Goal: Check status: Check status

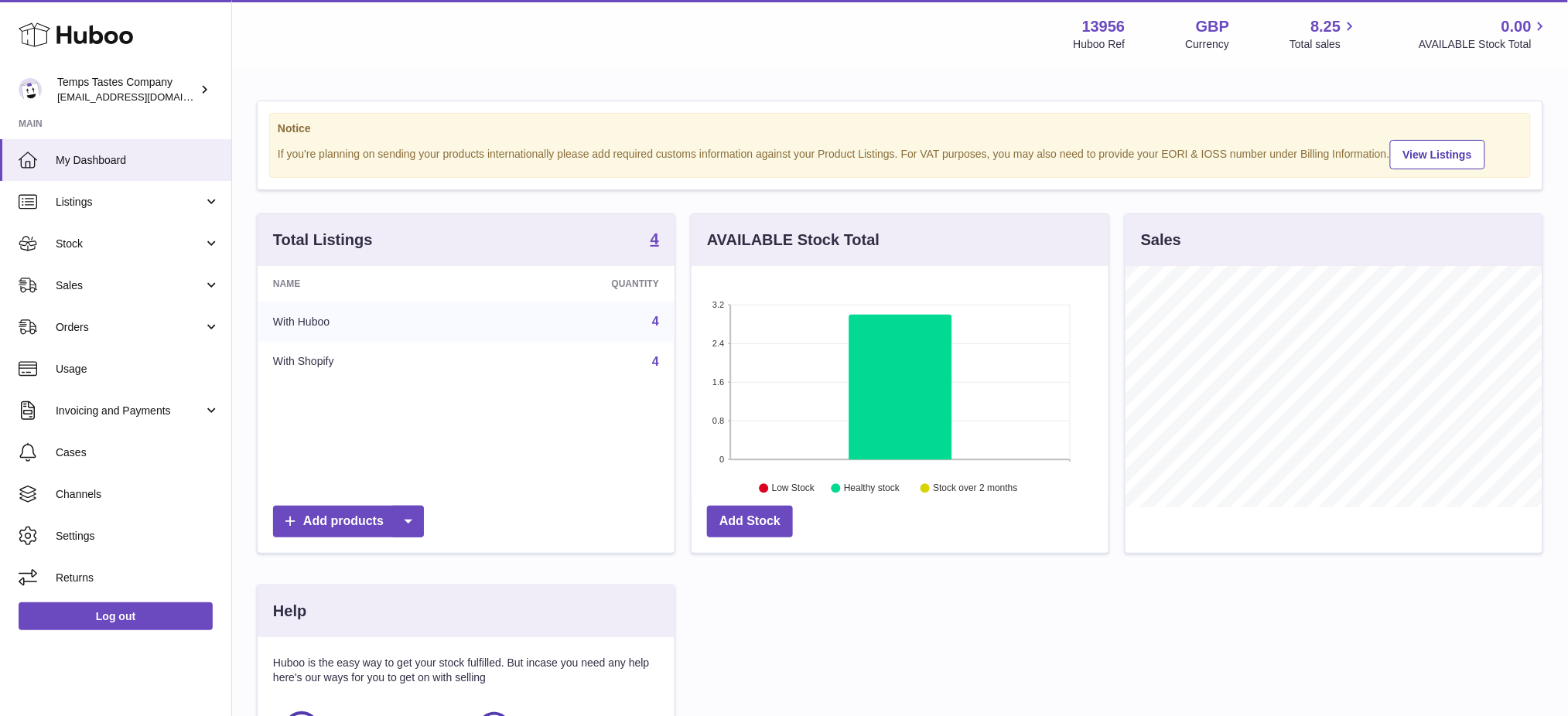
scroll to position [240, 417]
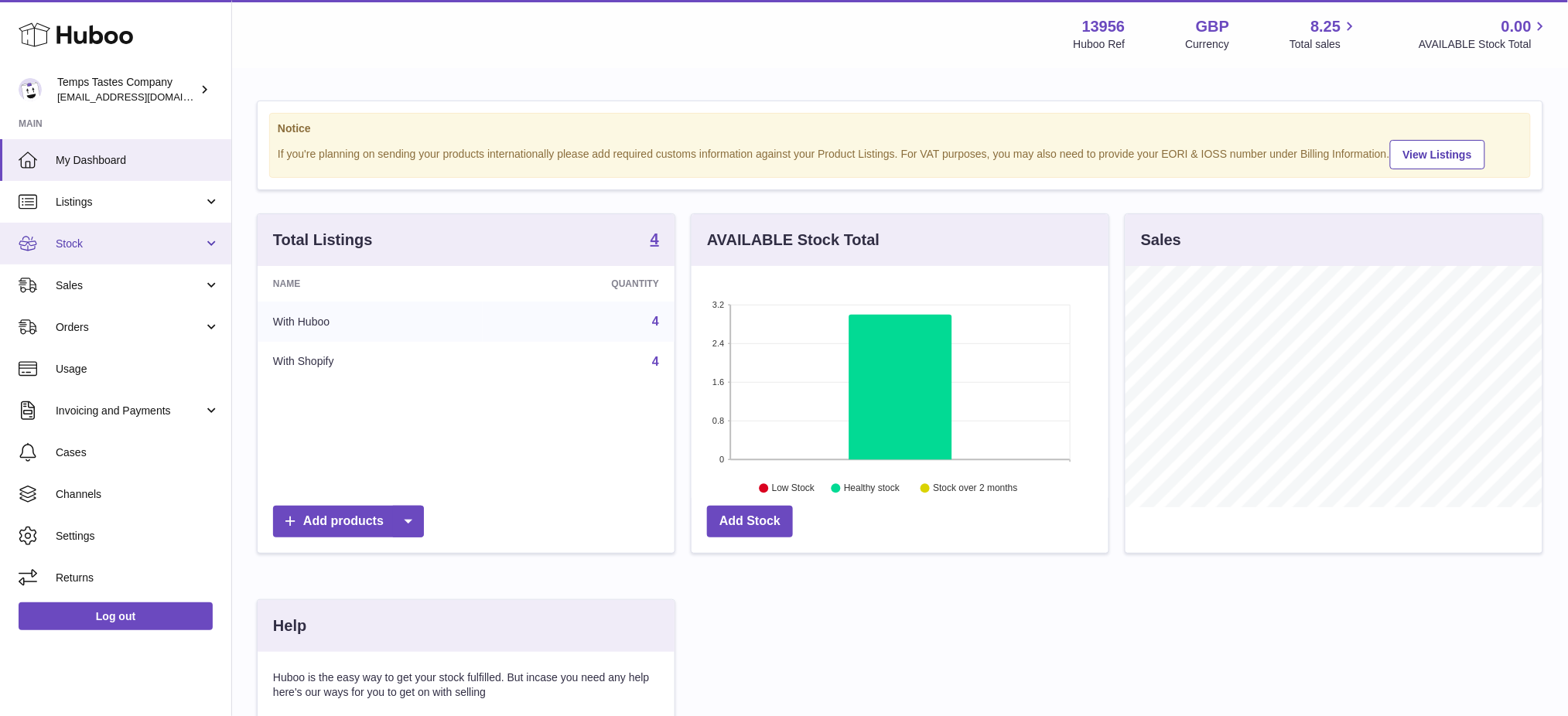
click at [117, 253] on link "Stock" at bounding box center [116, 243] width 232 height 42
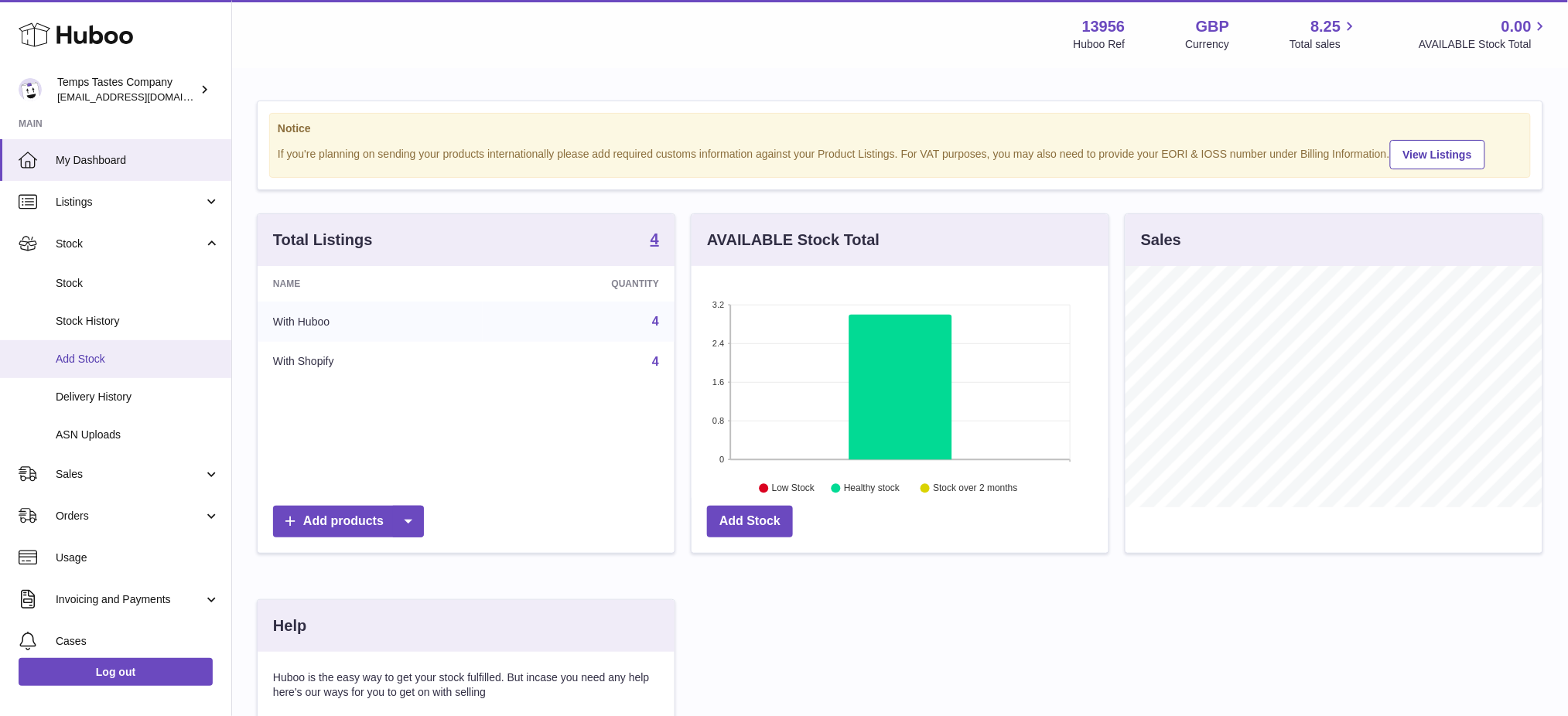
click at [117, 354] on span "Add Stock" at bounding box center [138, 359] width 164 height 14
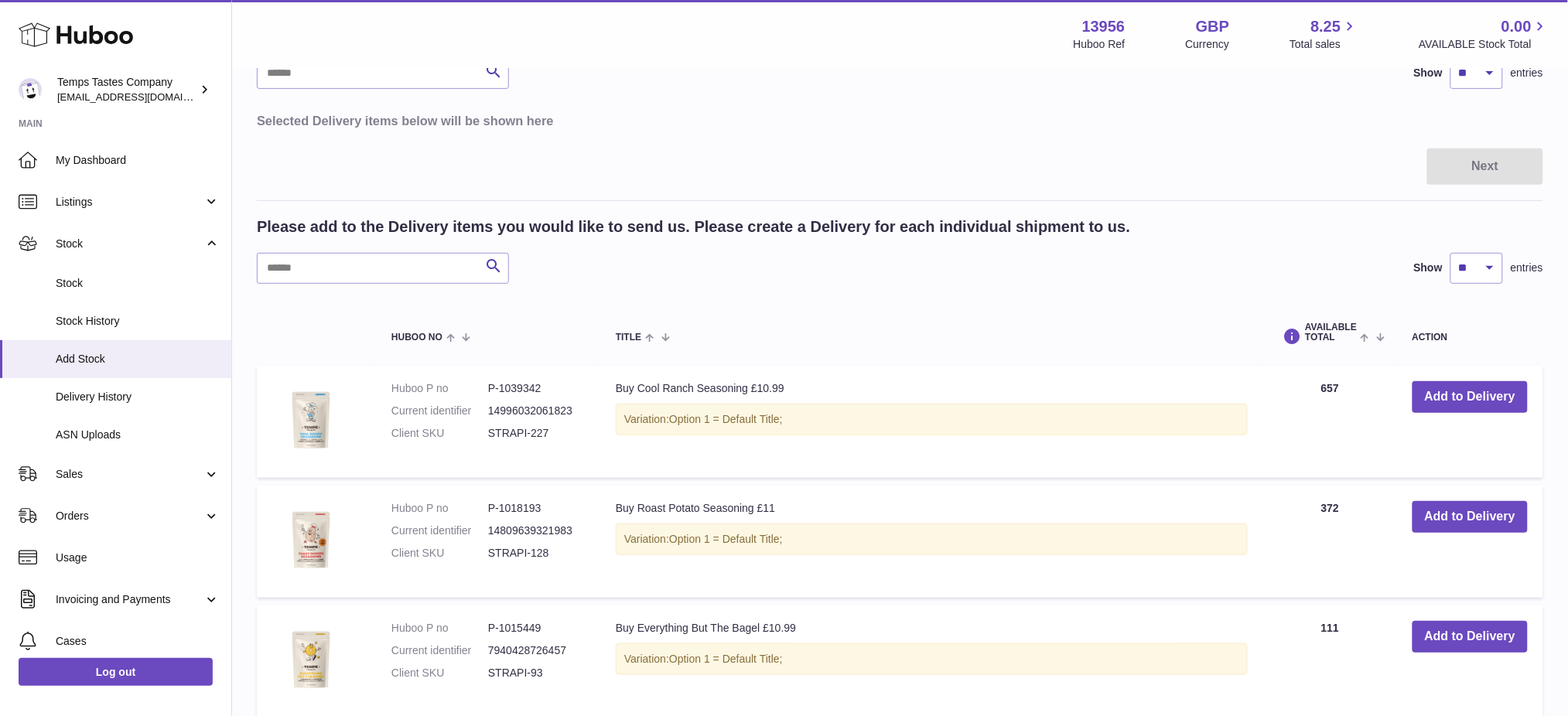
scroll to position [2, 0]
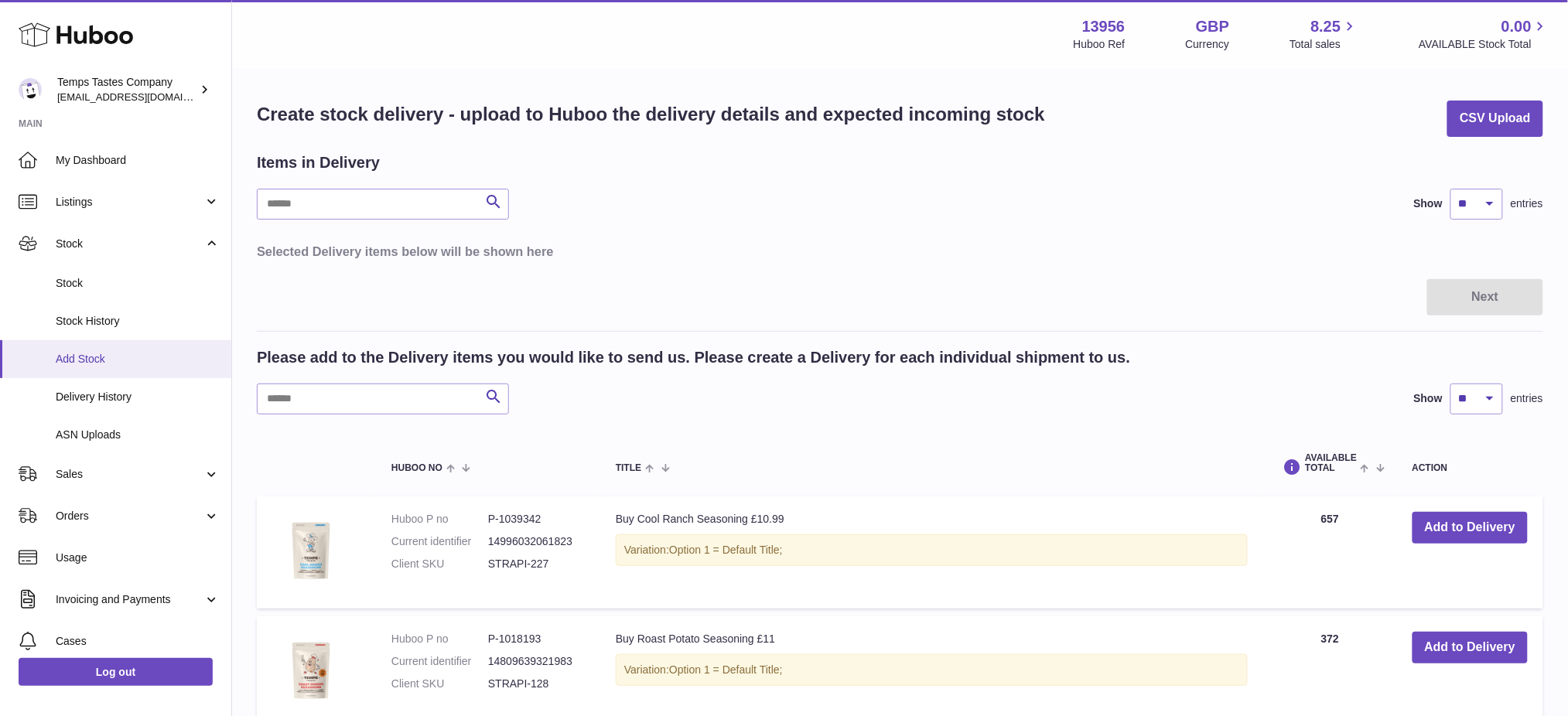
click at [82, 373] on link "Add Stock" at bounding box center [116, 358] width 232 height 38
click at [108, 393] on span "Delivery History" at bounding box center [138, 397] width 164 height 14
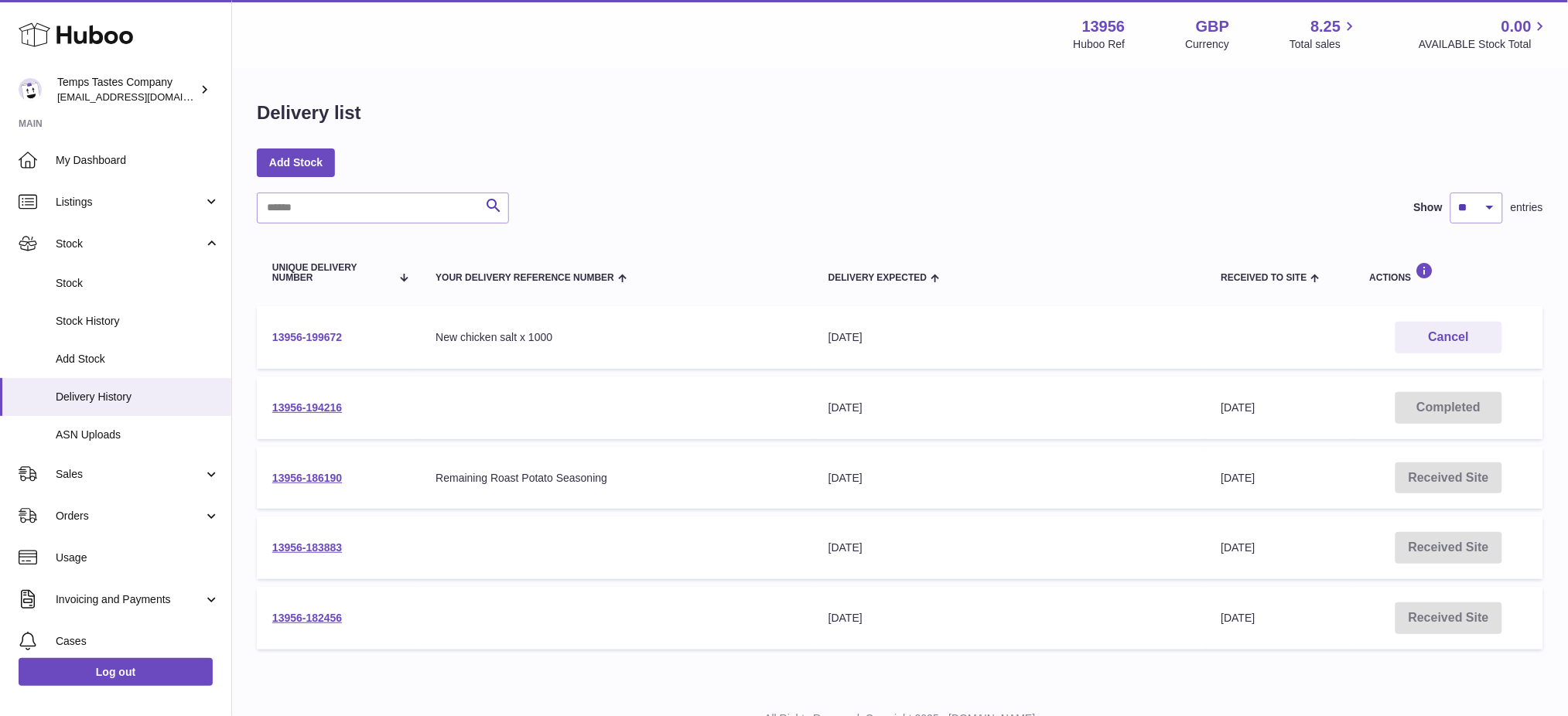
click at [318, 334] on link "13956-199672" at bounding box center [307, 337] width 70 height 12
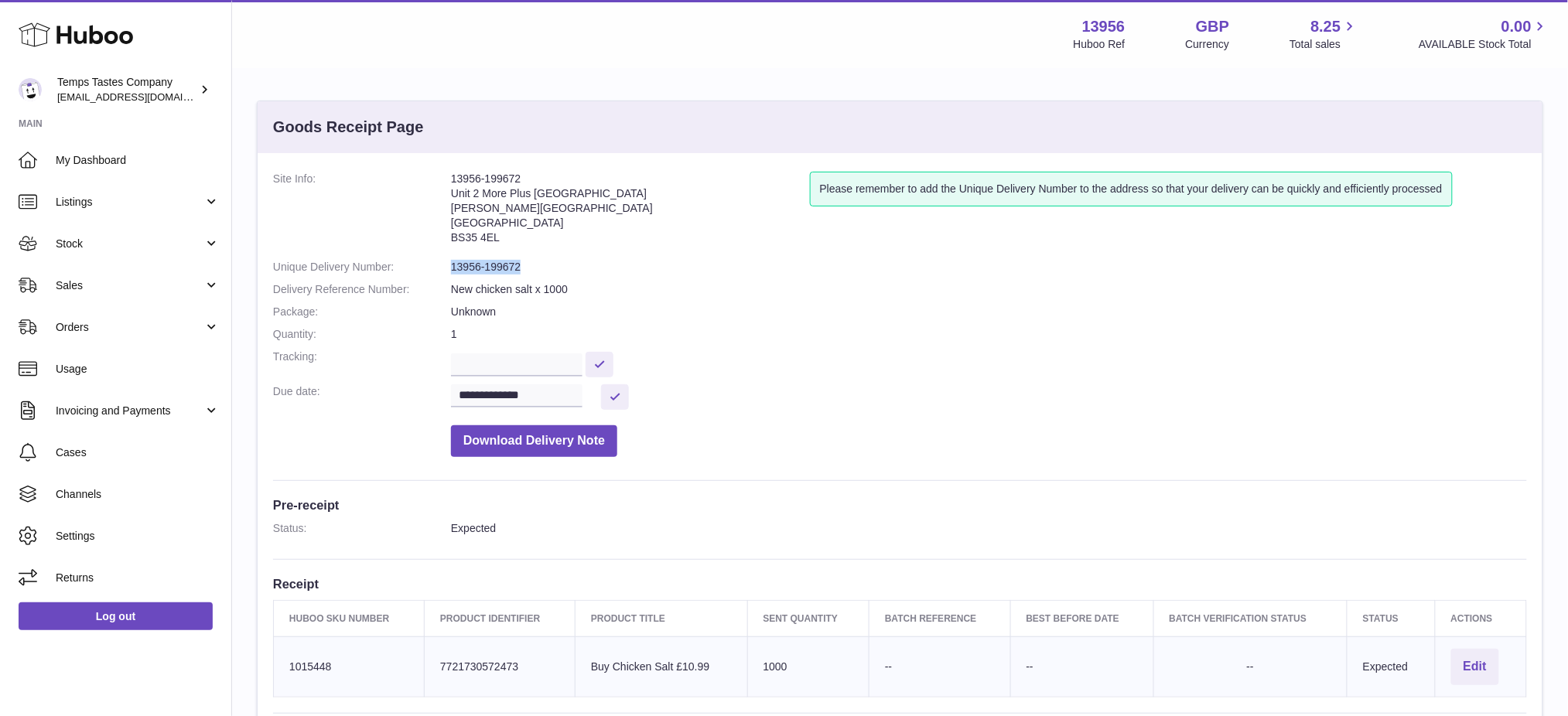
drag, startPoint x: 553, startPoint y: 271, endPoint x: 447, endPoint y: 263, distance: 106.3
click at [447, 263] on dl "**********" at bounding box center [900, 318] width 1254 height 293
copy dl "13956-199672"
